Goal: Task Accomplishment & Management: Manage account settings

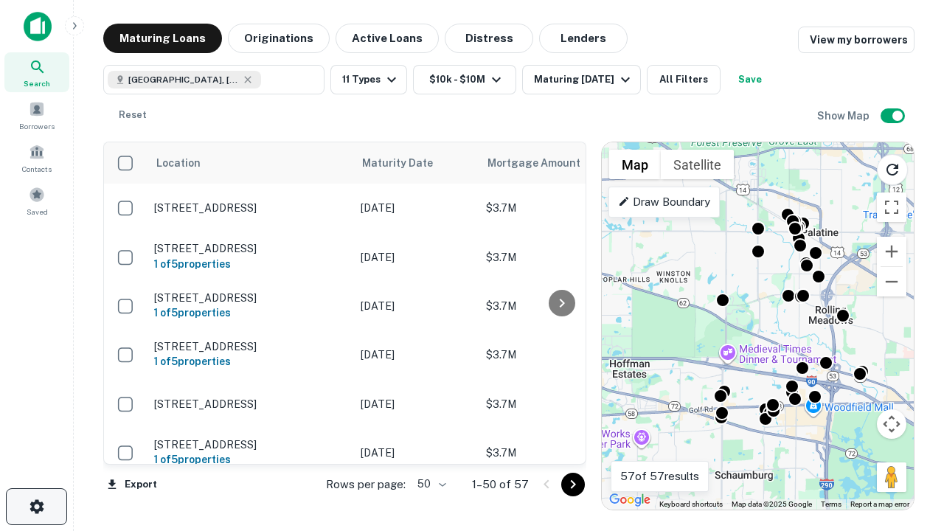
click at [36, 507] on icon "button" at bounding box center [37, 507] width 18 height 18
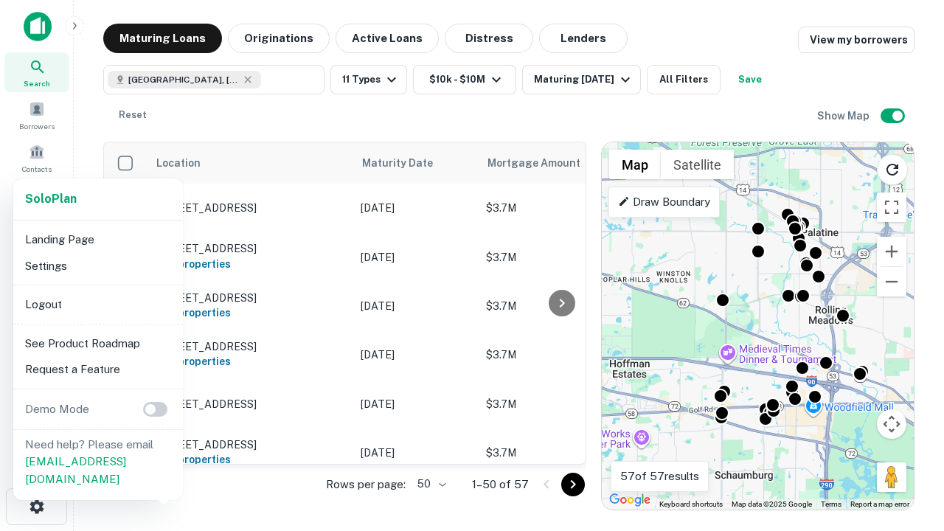
click at [97, 304] on li "Logout" at bounding box center [98, 304] width 158 height 27
